Goal: Find contact information: Find contact information

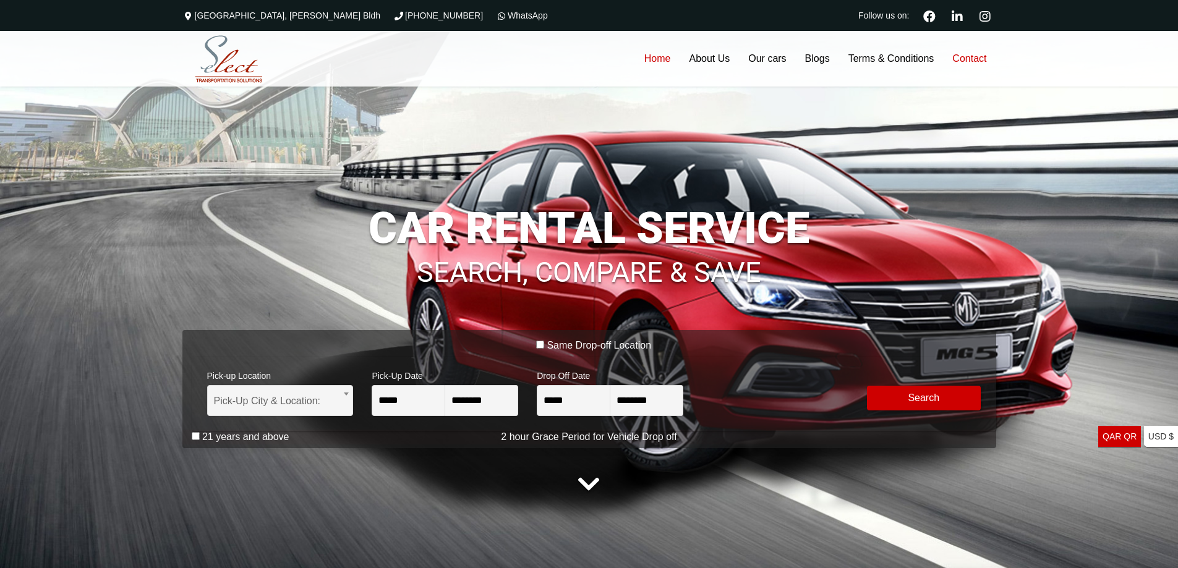
click at [968, 54] on link "Contact" at bounding box center [969, 59] width 53 height 56
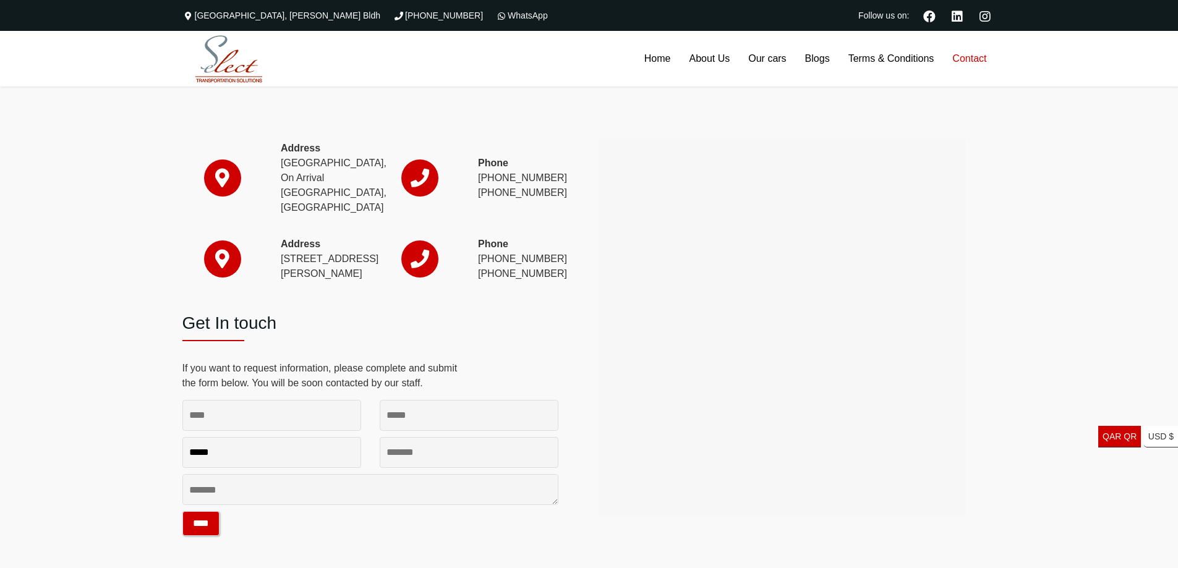
drag, startPoint x: 554, startPoint y: 278, endPoint x: 503, endPoint y: 281, distance: 51.4
click at [503, 281] on p "Phone [PHONE_NUMBER] [PHONE_NUMBER]" at bounding box center [518, 259] width 80 height 45
copy p "4474 2222"
